Goal: Communication & Community: Ask a question

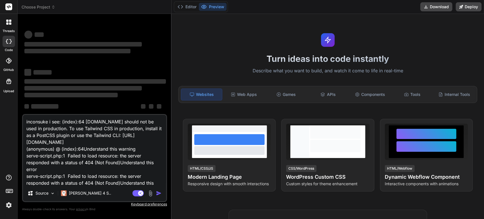
type textarea "x"
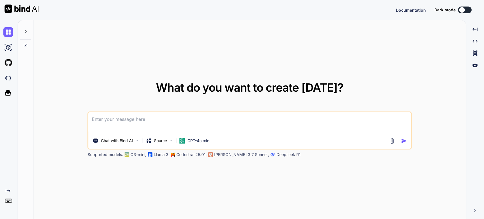
type textarea "x"
click at [8, 203] on img at bounding box center [8, 203] width 10 height 10
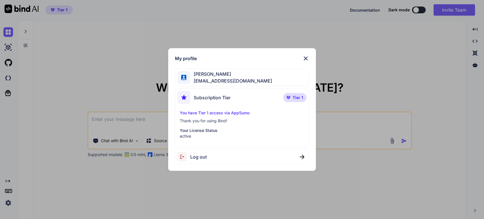
type textarea "x"
click at [305, 59] on img at bounding box center [306, 58] width 7 height 7
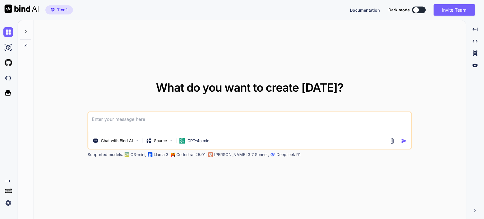
paste textarea "<!DOCTYPE html> <html lang="en"> <head> <meta charset="UTF-8"> <meta name="view…"
type textarea "<!DOCTYPE html> <html lang="en"> <head> <meta charset="UTF-8"> <meta name="view…"
type textarea "x"
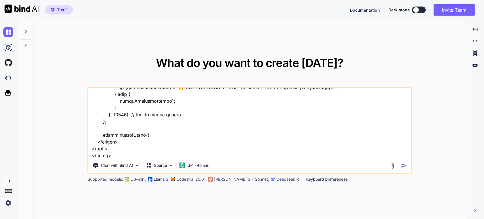
scroll to position [4, 0]
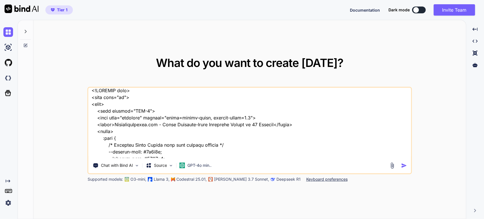
click at [135, 131] on textarea at bounding box center [250, 123] width 323 height 70
paste textarea "I need to adjust to genral - not only to startups and investors. also we are ne…"
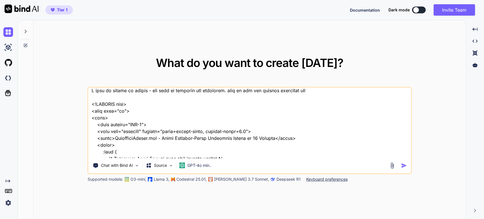
type textarea "I need to adjust to genral - not only to startups and investors. also we are ne…"
click at [403, 166] on img "button" at bounding box center [404, 166] width 6 height 6
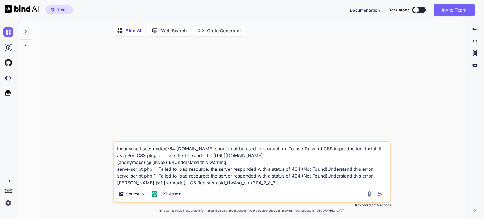
click at [380, 197] on img "button" at bounding box center [381, 195] width 6 height 6
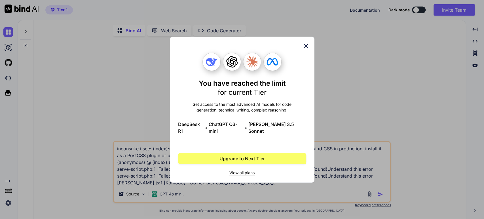
click at [306, 49] on icon at bounding box center [306, 46] width 6 height 6
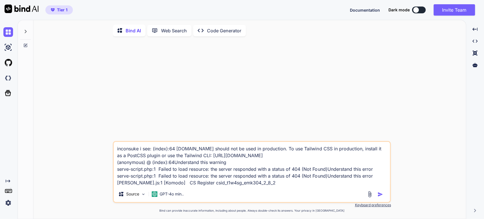
click at [10, 203] on img at bounding box center [8, 203] width 10 height 10
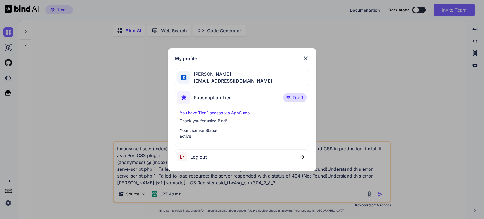
click at [217, 156] on div "Log out" at bounding box center [242, 157] width 135 height 14
type textarea "x"
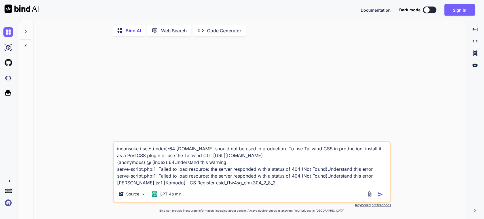
click at [9, 201] on img at bounding box center [8, 203] width 10 height 10
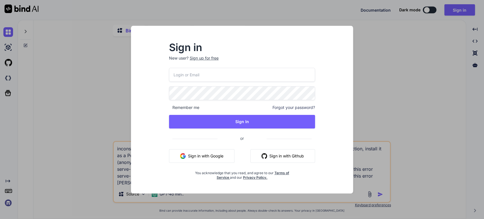
click at [238, 80] on input "email" at bounding box center [242, 75] width 146 height 14
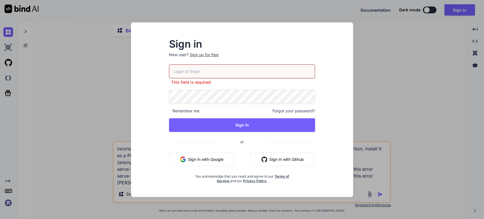
type input "[EMAIL_ADDRESS][DOMAIN_NAME]"
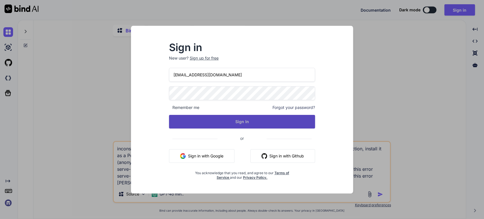
click at [251, 127] on button "Sign In" at bounding box center [242, 122] width 146 height 14
click at [247, 124] on button "Sign In" at bounding box center [242, 122] width 146 height 14
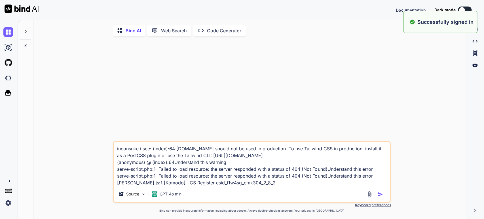
click at [167, 153] on textarea "inconsuke i see: (index):64 [DOMAIN_NAME] should not be used in production. To …" at bounding box center [252, 164] width 276 height 44
click at [166, 153] on textarea "inconsuke i see: (index):64 [DOMAIN_NAME] should not be used in production. To …" at bounding box center [252, 164] width 276 height 44
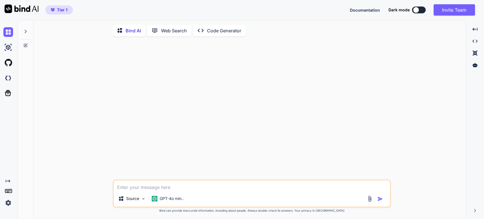
click at [24, 33] on icon at bounding box center [25, 31] width 5 height 5
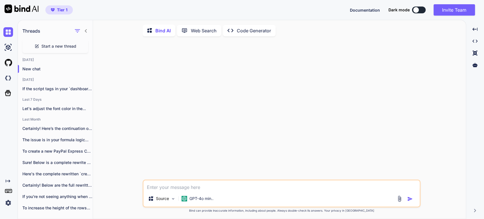
click at [55, 46] on span "Start a new thread" at bounding box center [58, 46] width 35 height 6
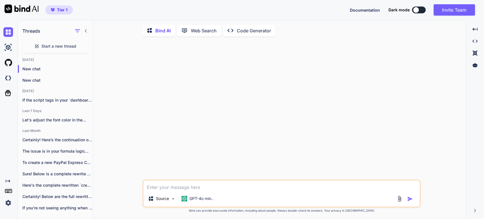
click at [272, 190] on textarea at bounding box center [282, 185] width 276 height 10
type textarea "hi"
click at [409, 200] on img "button" at bounding box center [411, 199] width 6 height 6
